Goal: Task Accomplishment & Management: Manage account settings

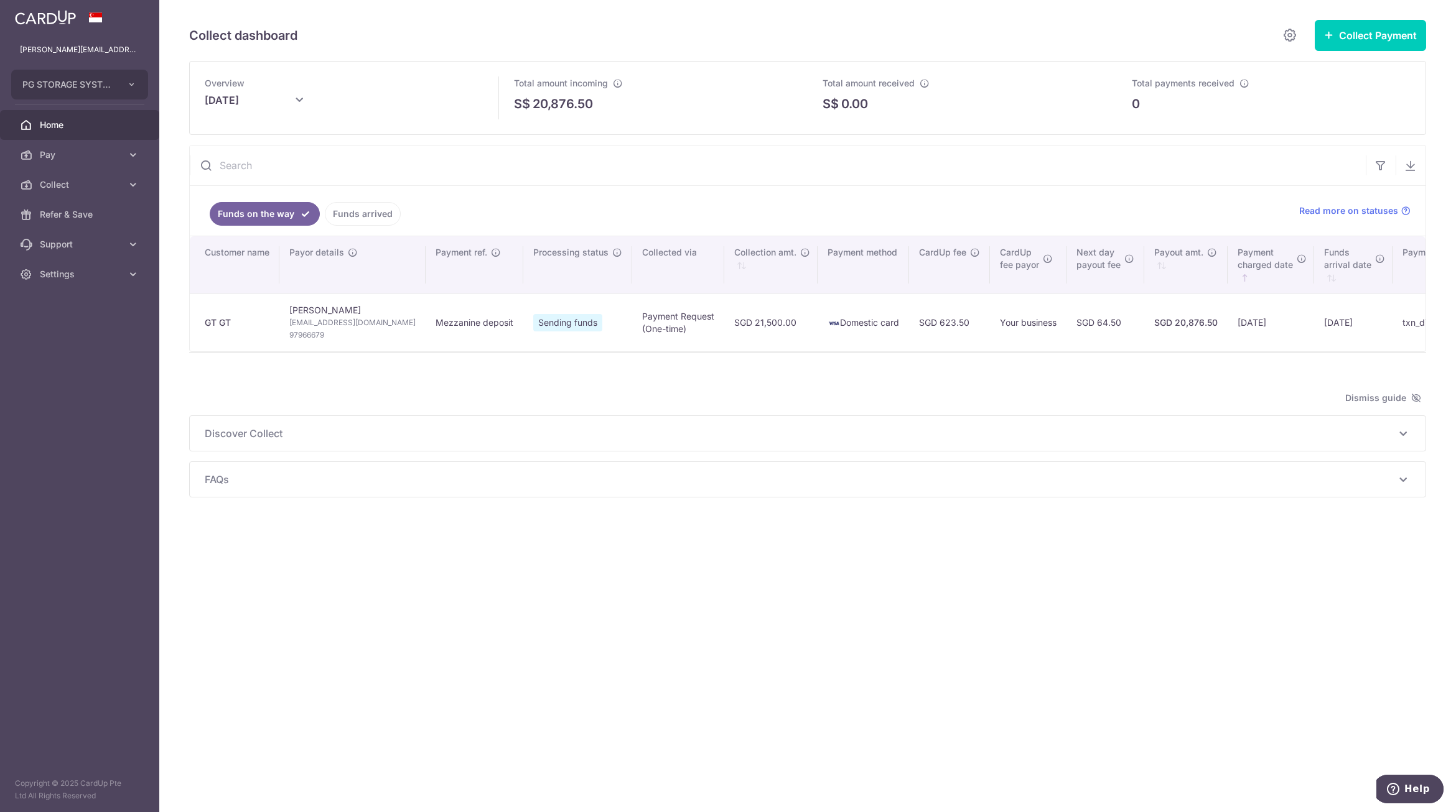
click at [57, 119] on span "Home" at bounding box center [81, 125] width 82 height 13
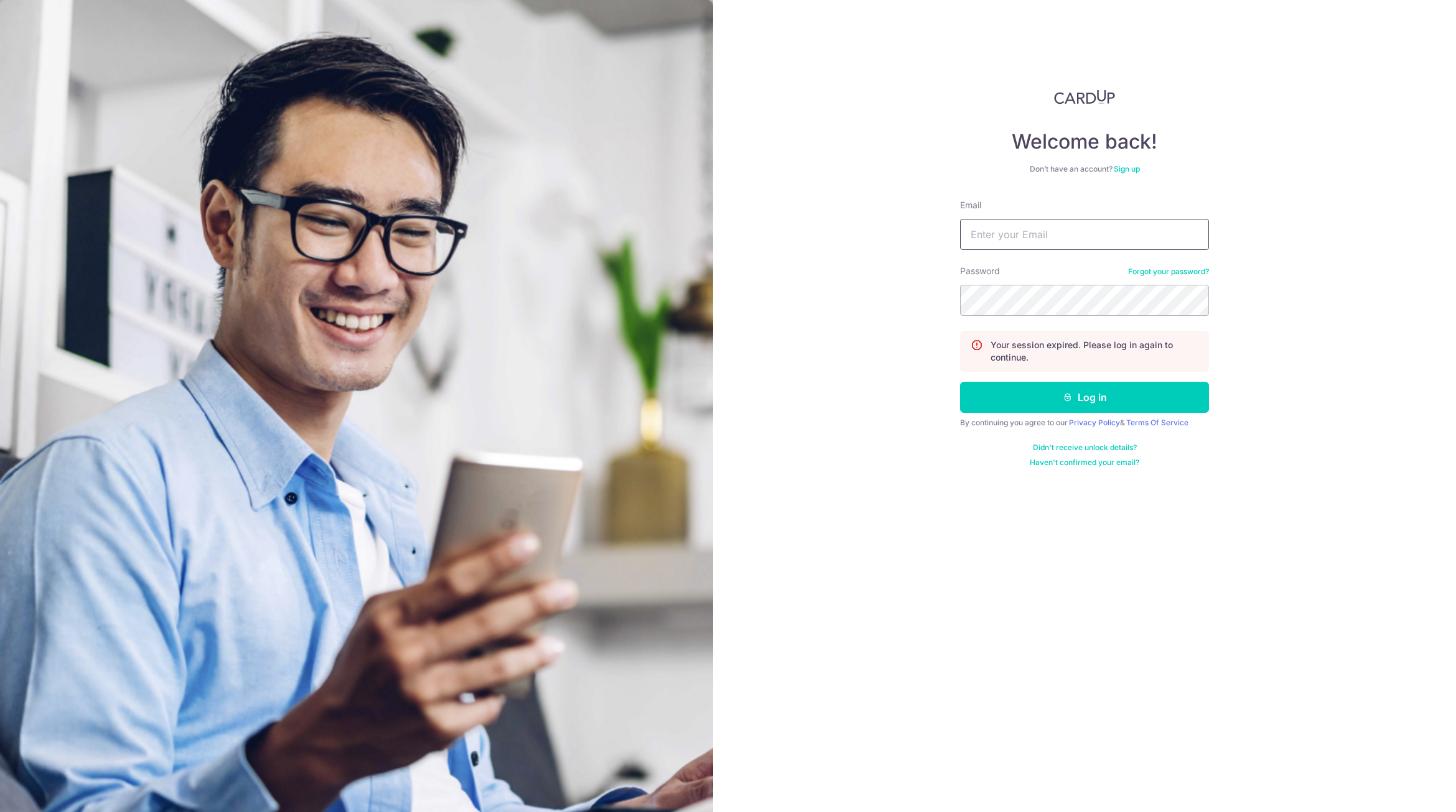
click at [1046, 242] on input "Email" at bounding box center [1084, 234] width 249 height 31
type input "[PERSON_NAME][EMAIL_ADDRESS][PERSON_NAME][DOMAIN_NAME]"
click at [526, 243] on section "Welcome back! Don’t have an account? Sign up Email [PERSON_NAME][EMAIL_ADDRESS]…" at bounding box center [728, 406] width 1456 height 812
click at [1018, 393] on button "Log in" at bounding box center [1084, 398] width 249 height 31
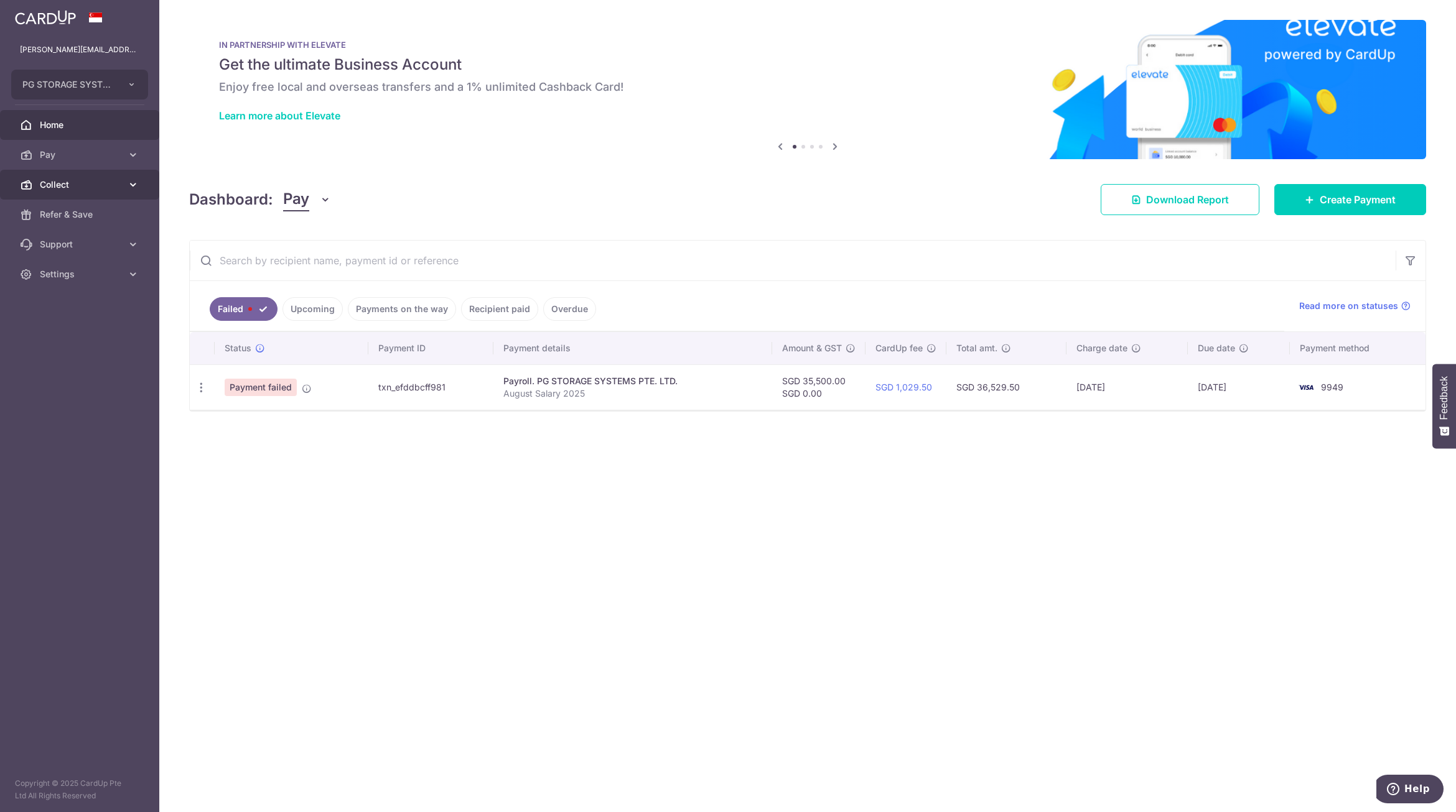
click at [113, 183] on span "Collect" at bounding box center [81, 184] width 82 height 13
click at [64, 217] on span "Dashboard" at bounding box center [81, 214] width 82 height 13
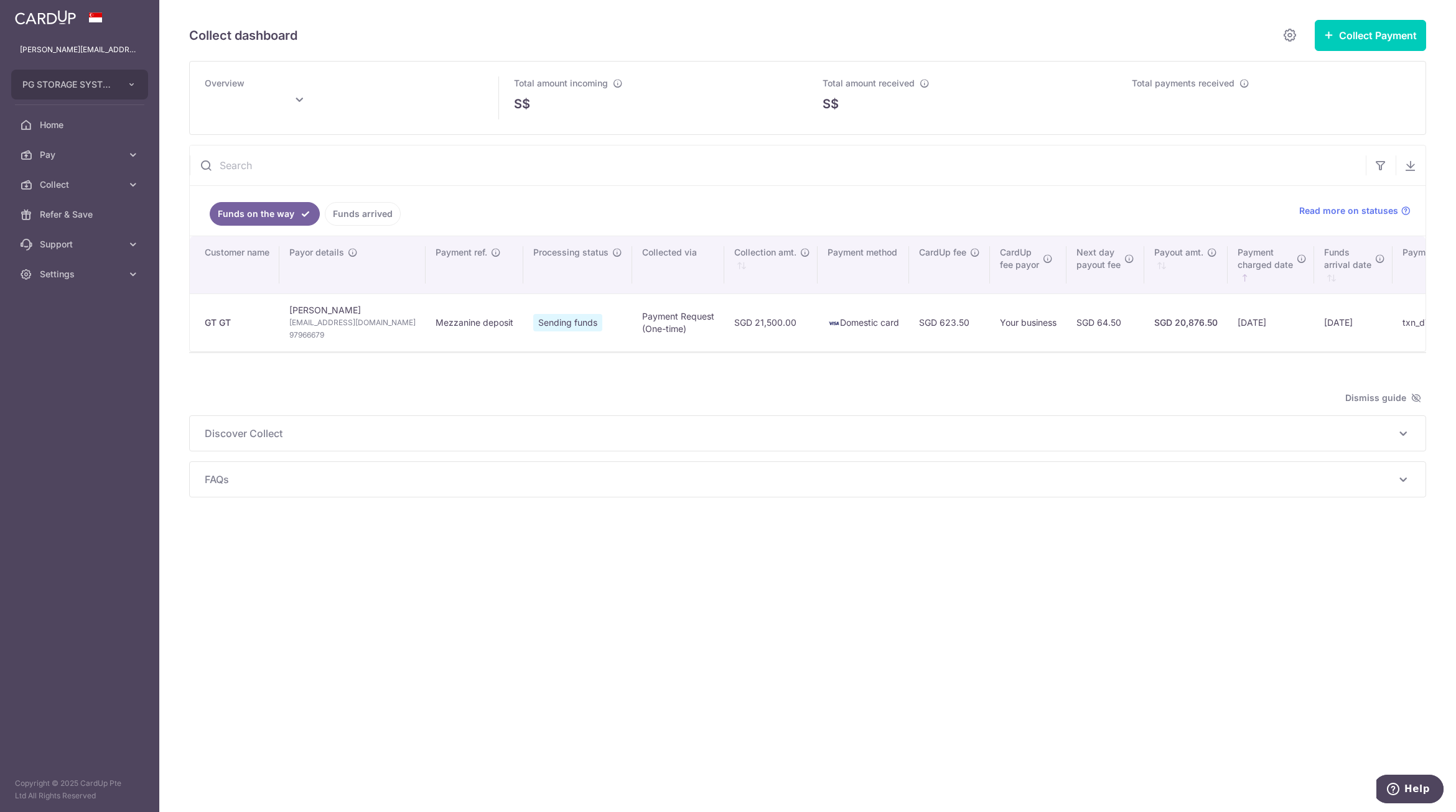
type input "September 2025"
